Goal: Find specific page/section: Find specific page/section

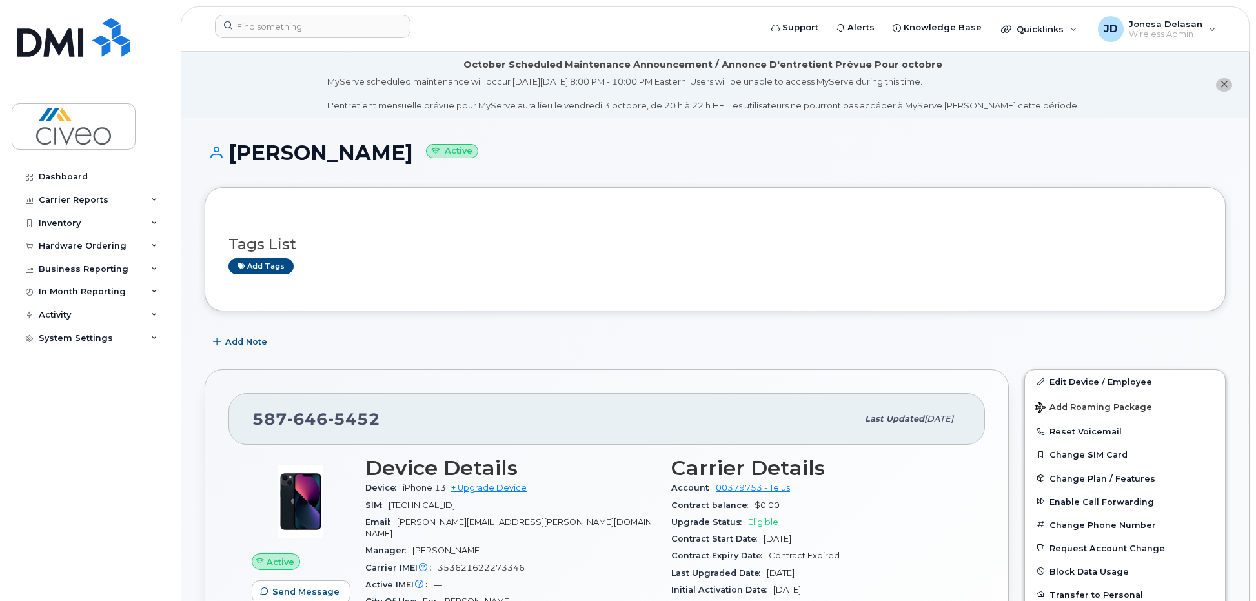
scroll to position [322, 0]
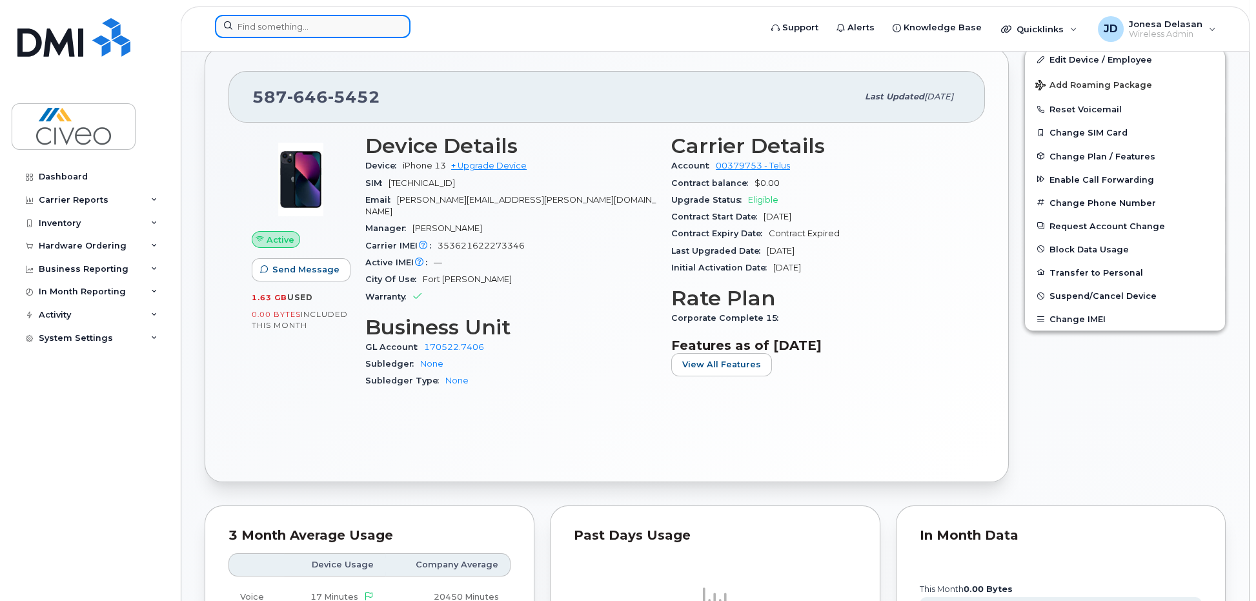
click at [312, 28] on input at bounding box center [313, 26] width 196 height 23
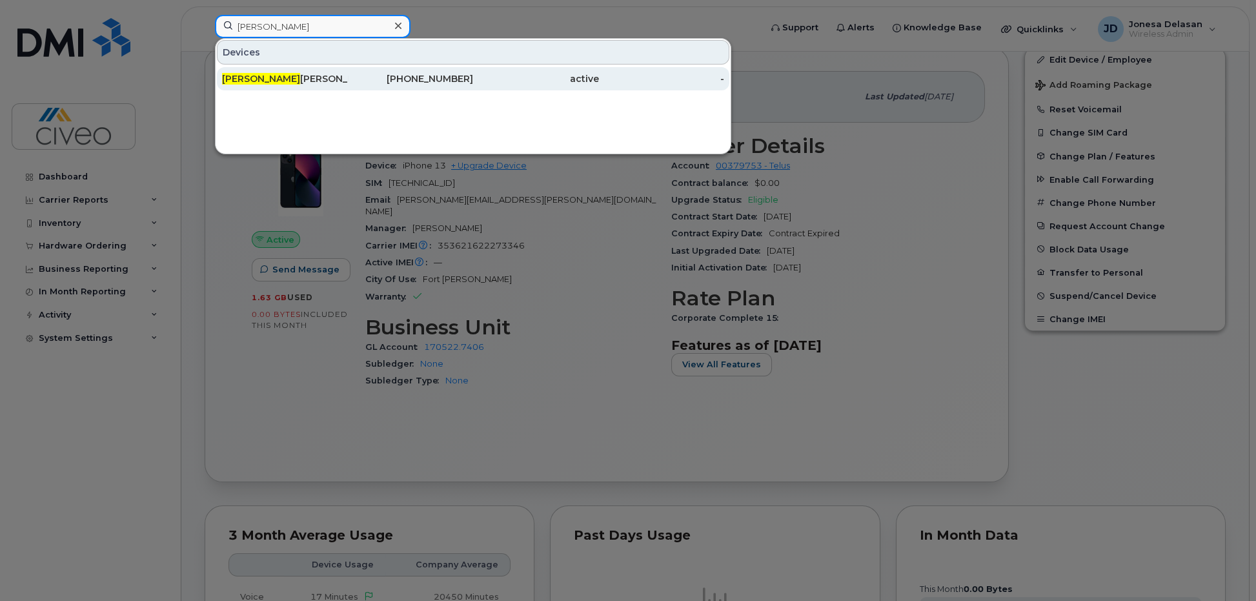
type input "[PERSON_NAME]"
click at [311, 77] on div "[PERSON_NAME]" at bounding box center [285, 78] width 126 height 13
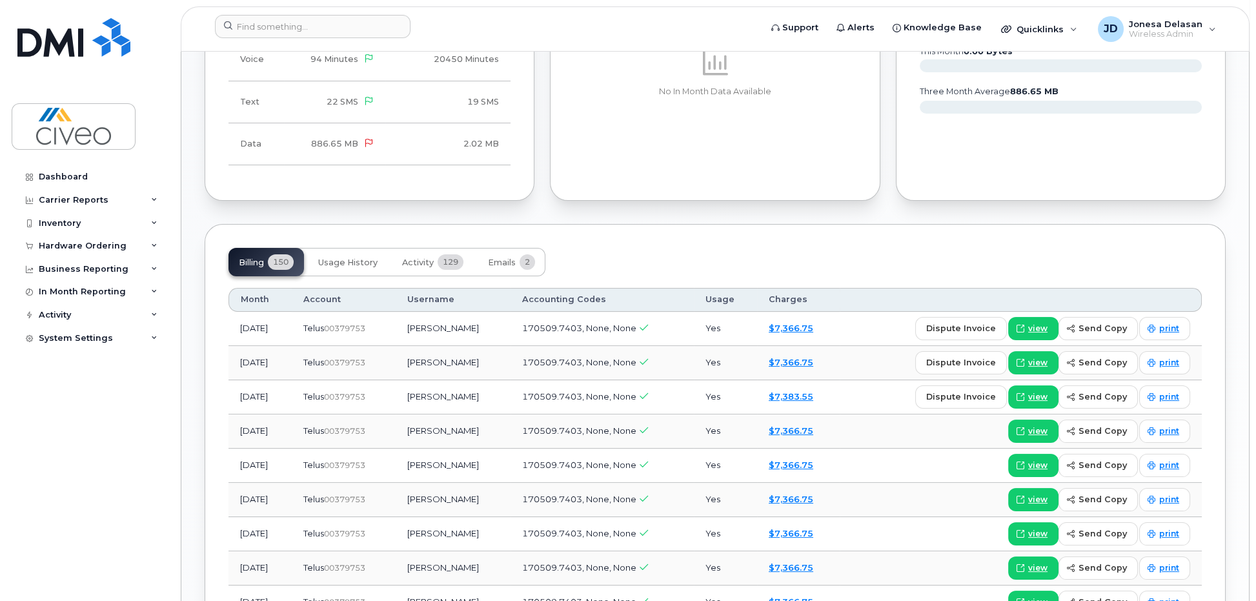
scroll to position [904, 0]
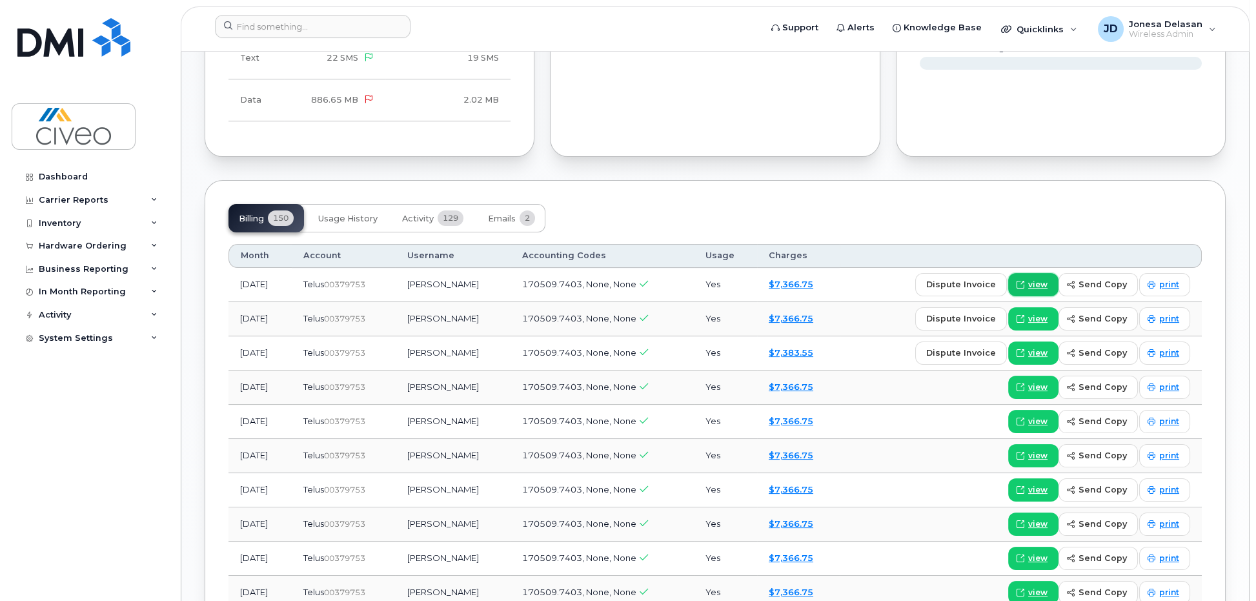
click at [1032, 273] on link "view" at bounding box center [1034, 284] width 50 height 23
